Goal: Navigation & Orientation: Find specific page/section

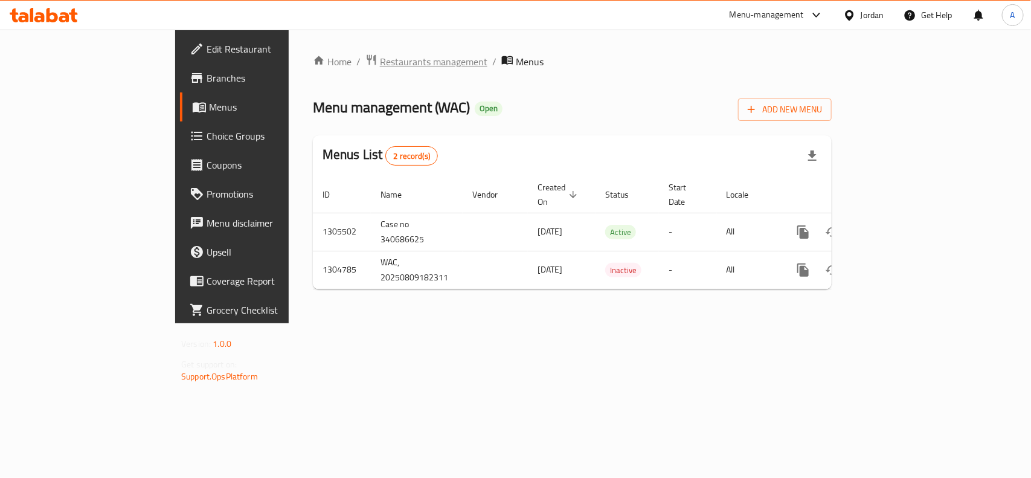
click at [380, 63] on span "Restaurants management" at bounding box center [434, 61] width 108 height 14
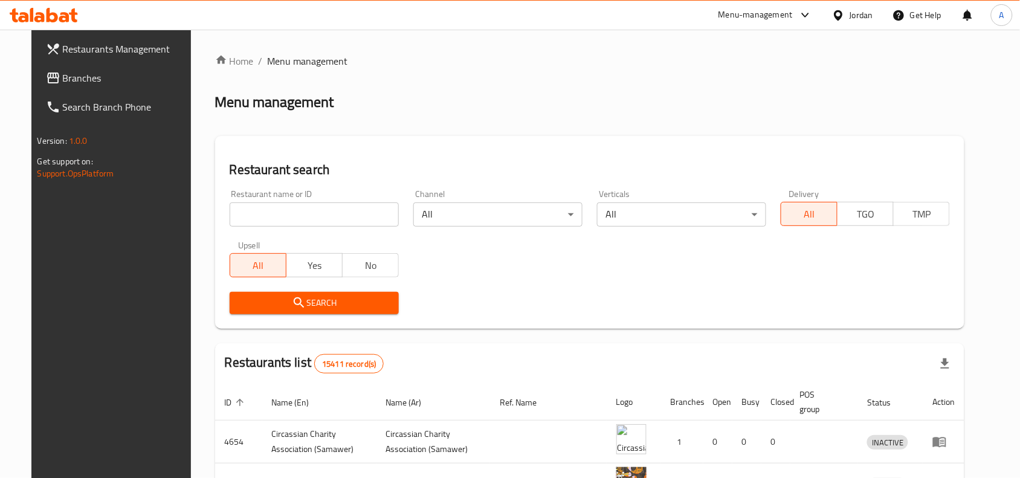
click at [844, 18] on icon at bounding box center [838, 15] width 13 height 13
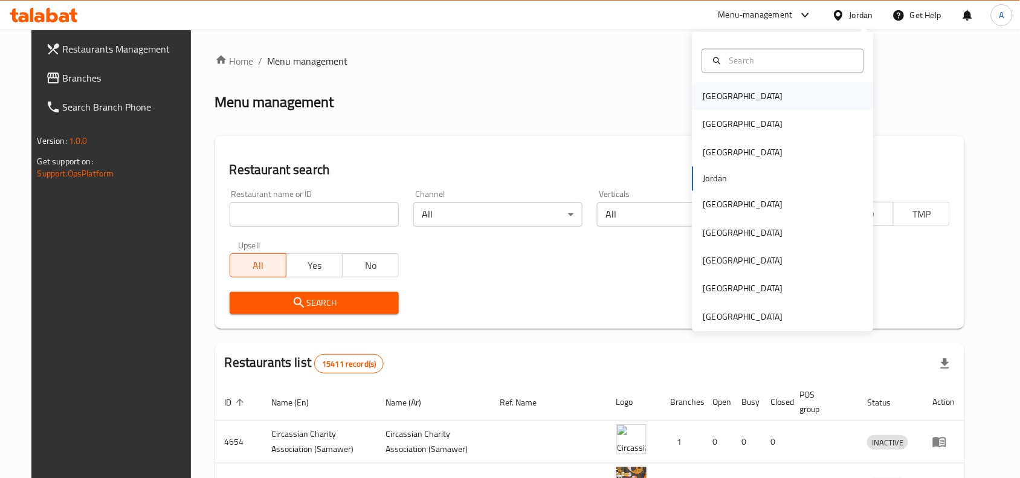
click at [705, 100] on div "[GEOGRAPHIC_DATA]" at bounding box center [743, 96] width 80 height 13
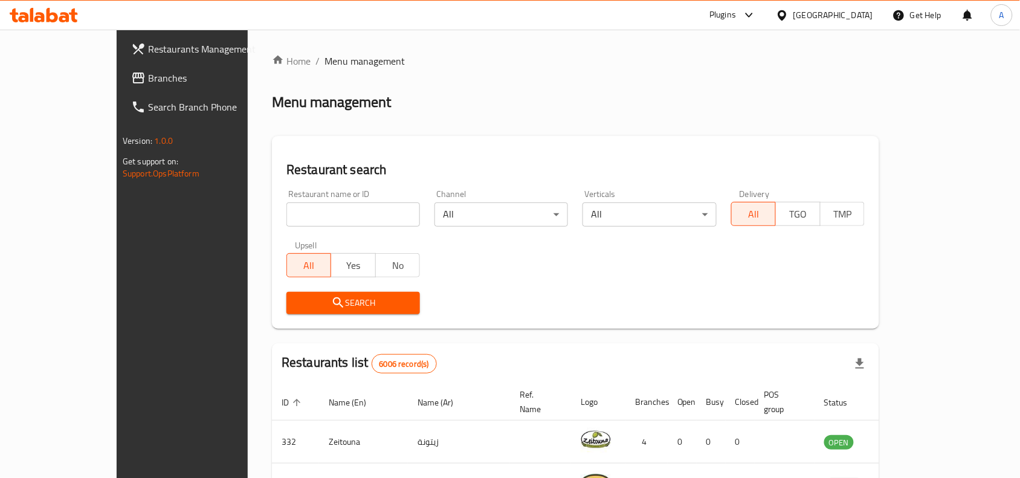
click at [857, 12] on div "[GEOGRAPHIC_DATA]" at bounding box center [833, 14] width 80 height 13
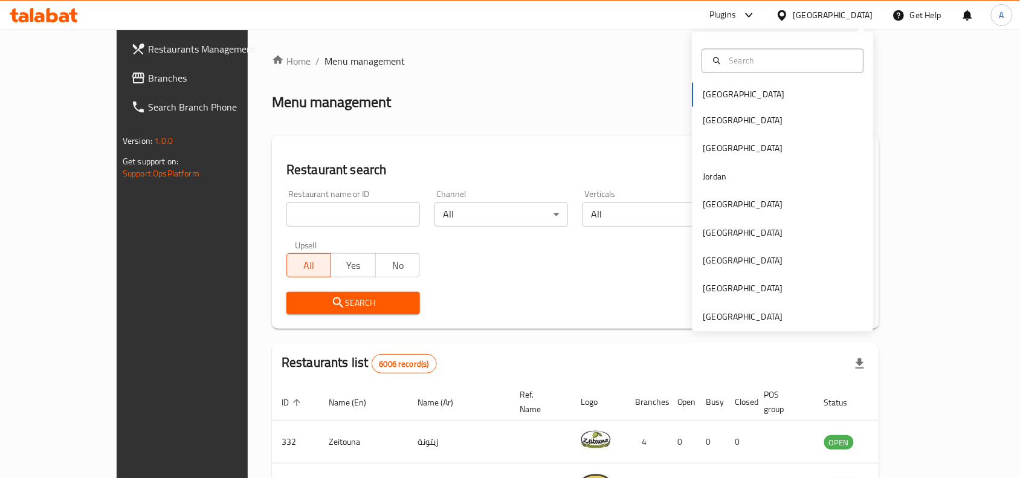
click at [593, 113] on div "Home / Menu management Menu management Restaurant search Restaurant name or ID …" at bounding box center [575, 430] width 607 height 753
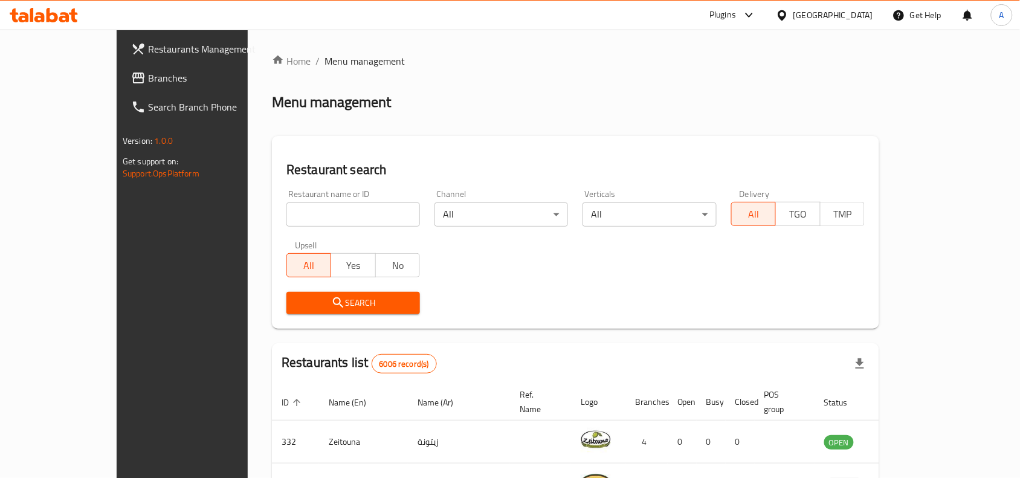
click at [736, 12] on div "Plugins" at bounding box center [722, 15] width 27 height 14
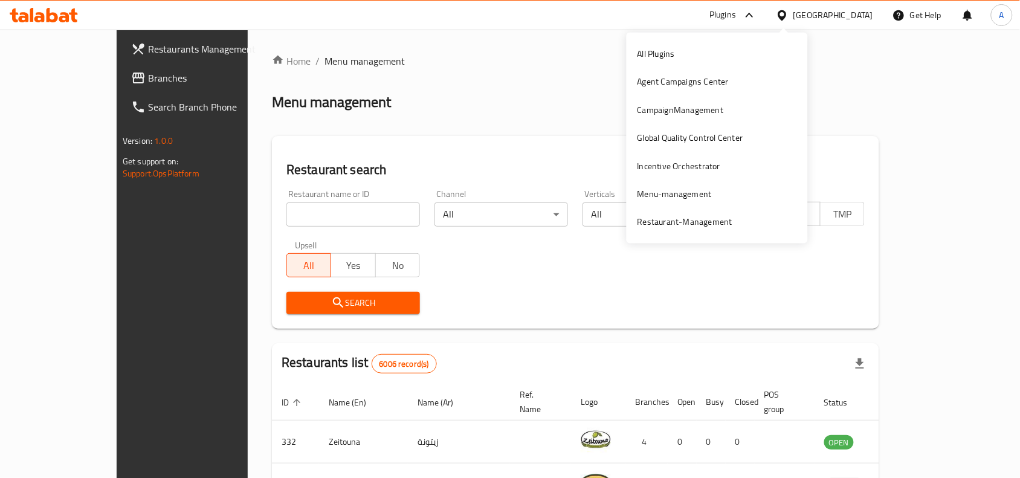
click at [549, 91] on div "Home / Menu management Menu management Restaurant search Restaurant name or ID …" at bounding box center [575, 430] width 607 height 753
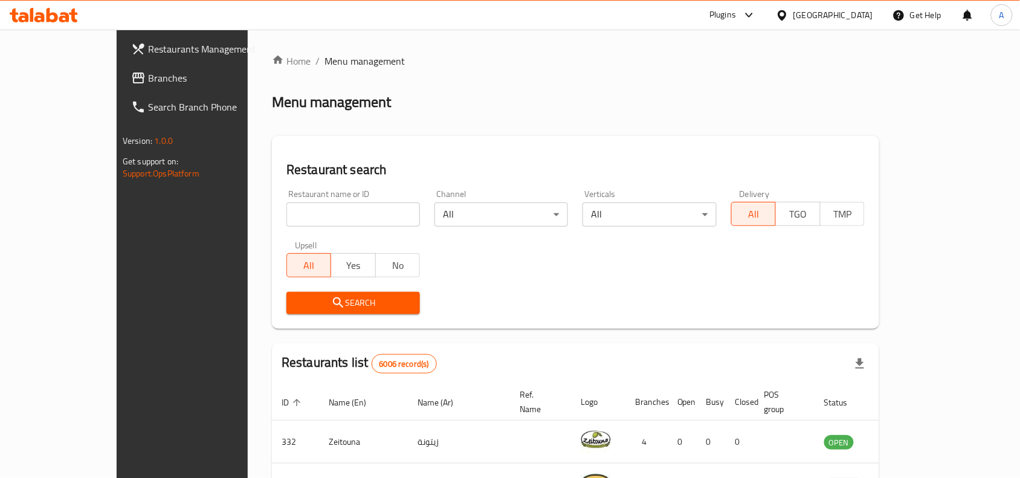
click at [927, 14] on div "Get Help" at bounding box center [916, 15] width 49 height 29
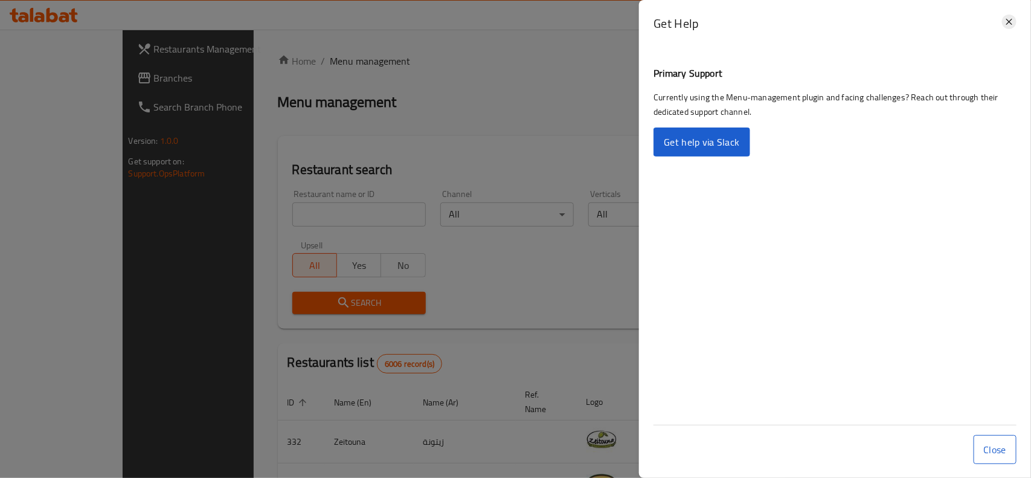
click at [1006, 19] on icon at bounding box center [1009, 21] width 14 height 14
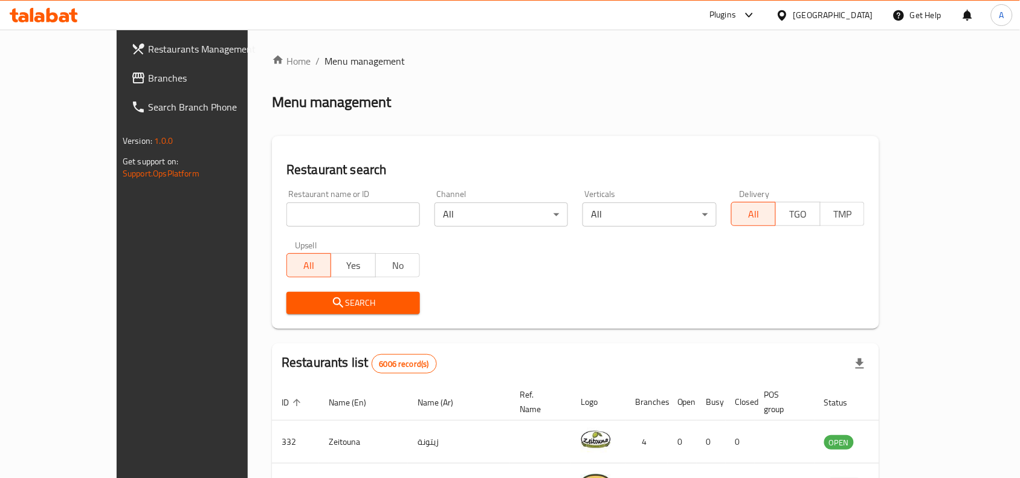
click at [853, 19] on div "[GEOGRAPHIC_DATA]" at bounding box center [833, 14] width 80 height 13
click at [655, 104] on div "Menu management" at bounding box center [575, 101] width 607 height 19
click at [736, 18] on div "Plugins" at bounding box center [722, 15] width 27 height 14
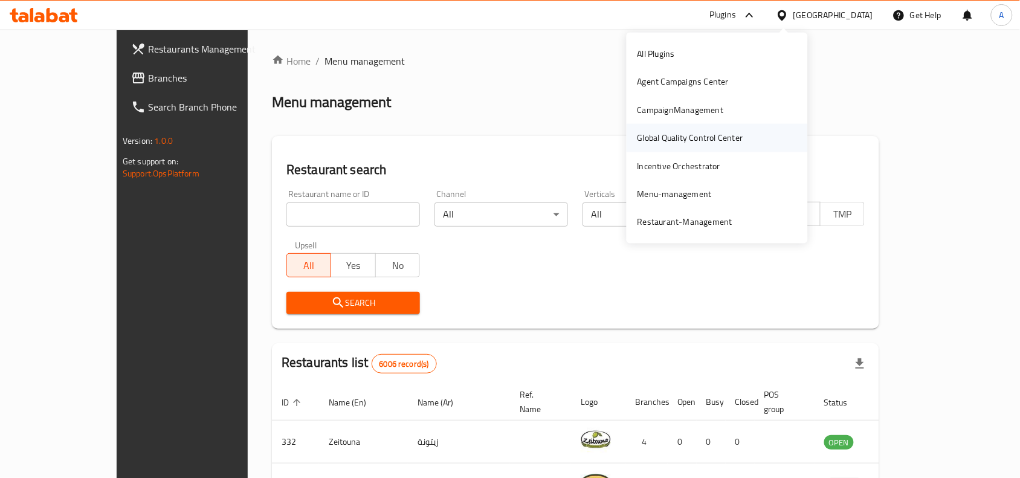
click at [681, 137] on div "Global Quality Control Center" at bounding box center [690, 137] width 106 height 13
